Goal: Navigation & Orientation: Find specific page/section

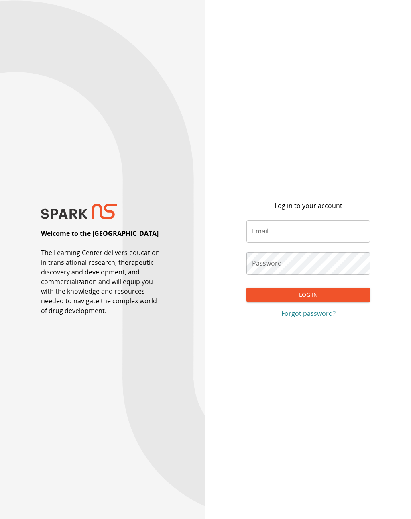
click at [300, 237] on input "Email" at bounding box center [308, 231] width 123 height 22
type input "**********"
click at [288, 301] on button "Log In" at bounding box center [308, 295] width 123 height 15
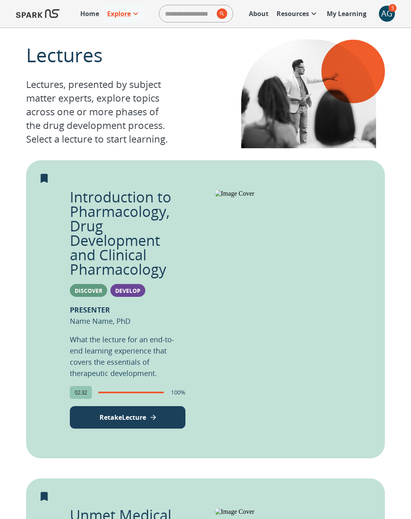
click at [349, 11] on p "My Learning" at bounding box center [347, 14] width 40 height 10
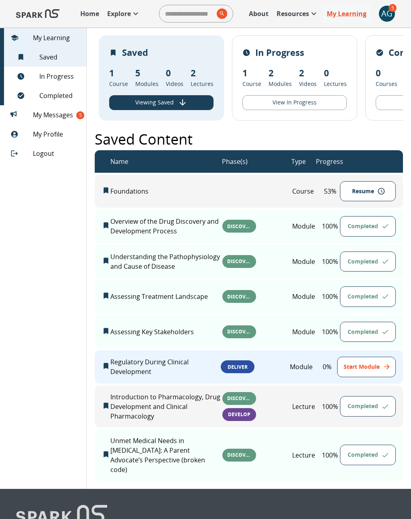
click at [387, 14] on div "AG" at bounding box center [387, 14] width 16 height 16
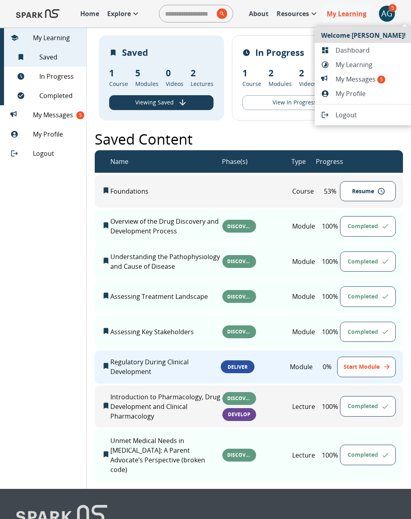
click at [357, 52] on span "Dashboard" at bounding box center [371, 50] width 70 height 10
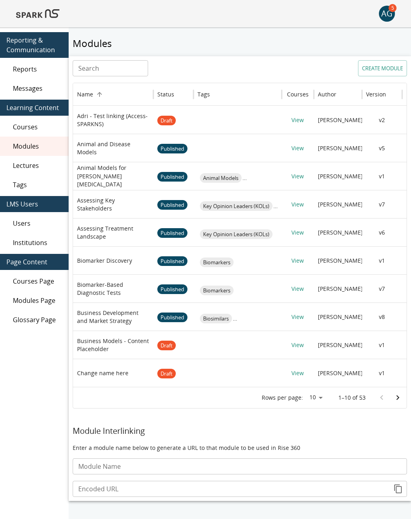
click at [42, 13] on img at bounding box center [37, 13] width 43 height 19
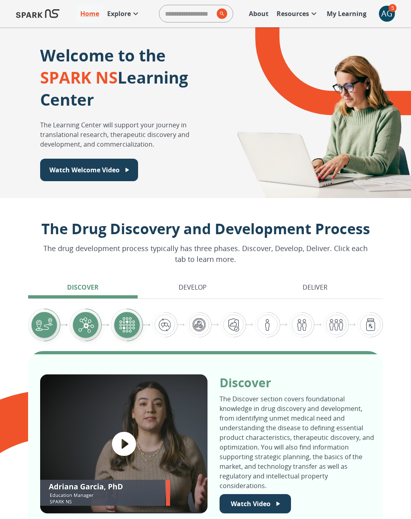
click at [128, 10] on p "Explore" at bounding box center [119, 14] width 24 height 10
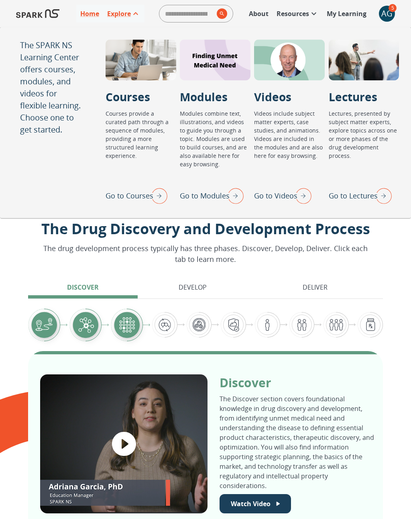
click at [356, 196] on p "Go to Lectures" at bounding box center [353, 195] width 49 height 11
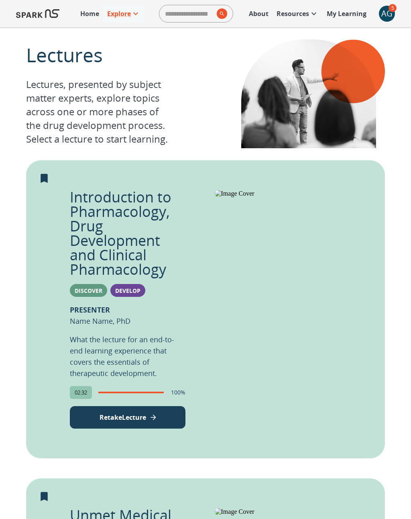
click at [386, 6] on div "AG" at bounding box center [387, 14] width 16 height 16
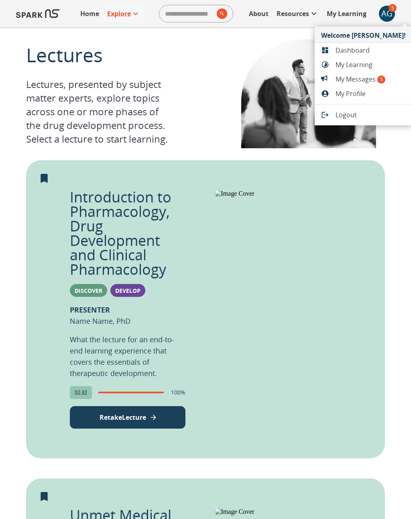
click at [348, 13] on div at bounding box center [205, 259] width 411 height 519
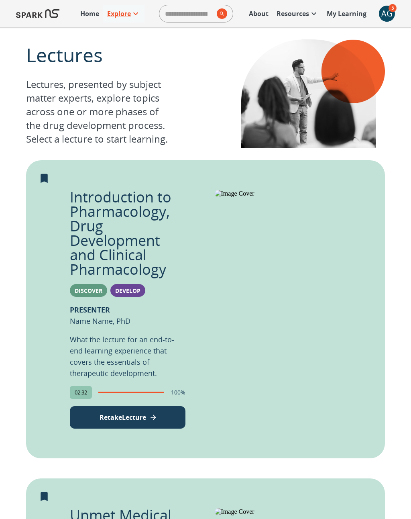
click at [346, 17] on p "My Learning" at bounding box center [347, 14] width 40 height 10
